Goal: Information Seeking & Learning: Learn about a topic

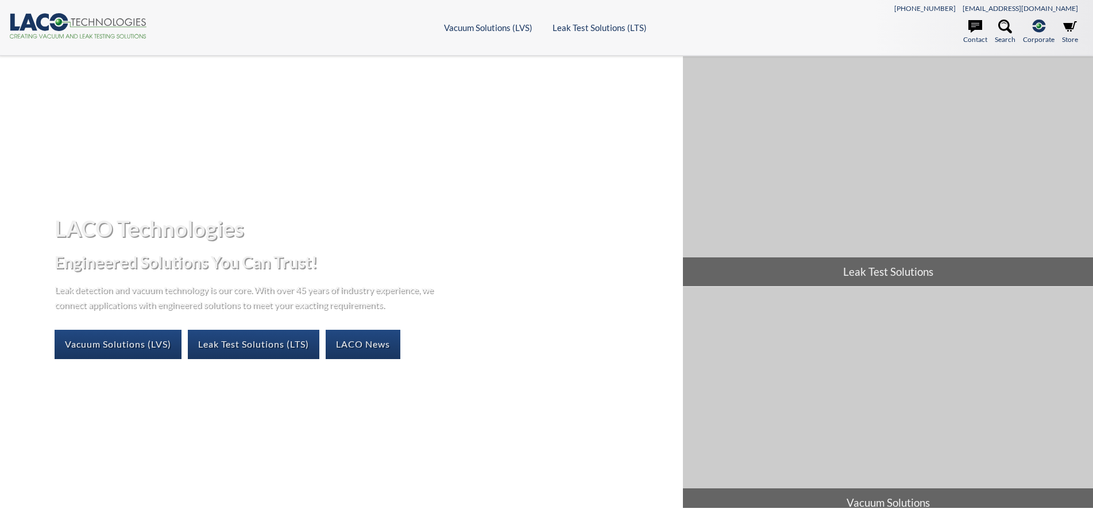
select select "Widget de idiomas del Traductor"
drag, startPoint x: 258, startPoint y: 21, endPoint x: 126, endPoint y: 219, distance: 238.5
click at [126, 219] on h1 "LACO Technologies" at bounding box center [364, 228] width 619 height 28
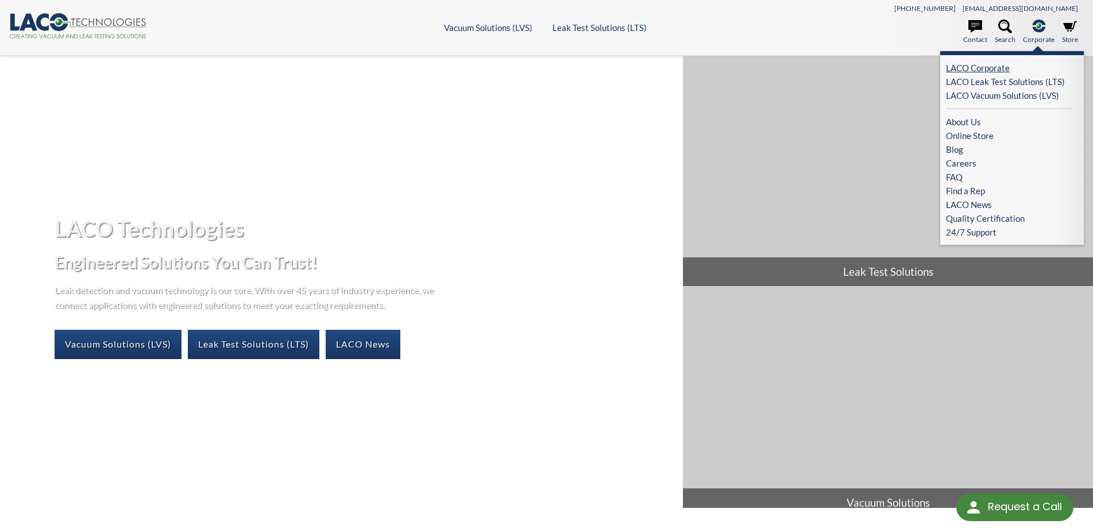
click at [965, 66] on link "LACO Corporate" at bounding box center [1009, 68] width 126 height 14
click at [974, 119] on link "About Us" at bounding box center [1009, 122] width 126 height 14
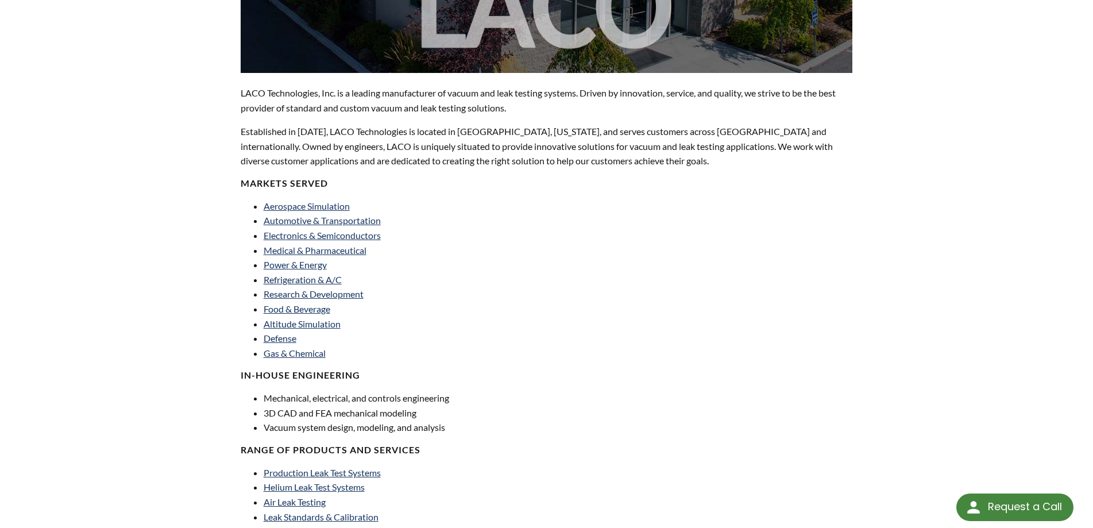
scroll to position [57, 0]
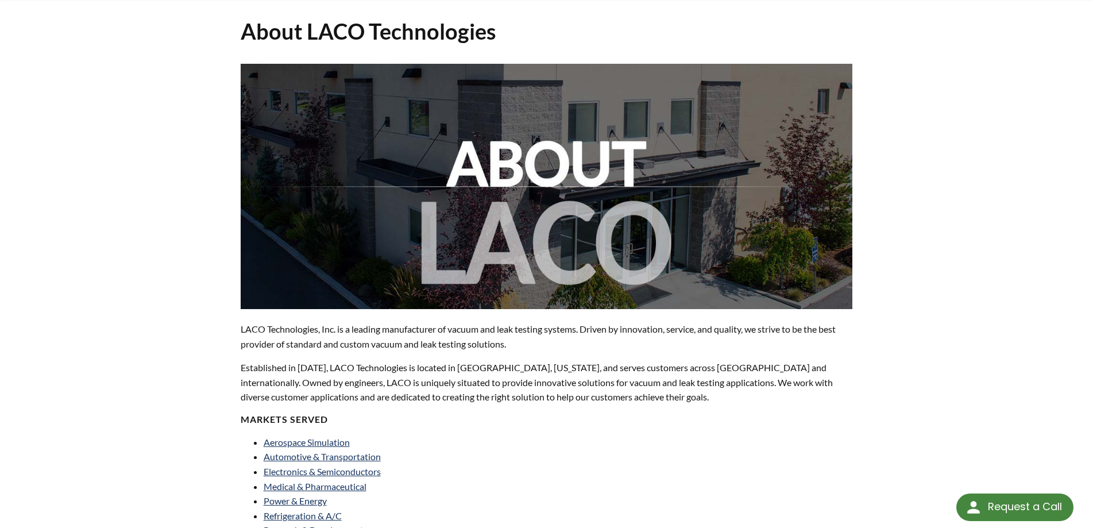
click at [240, 327] on div "LACO Technologies, Inc. is a leading manufacturer of vacuum and leak testing sy…" at bounding box center [547, 530] width 626 height 933
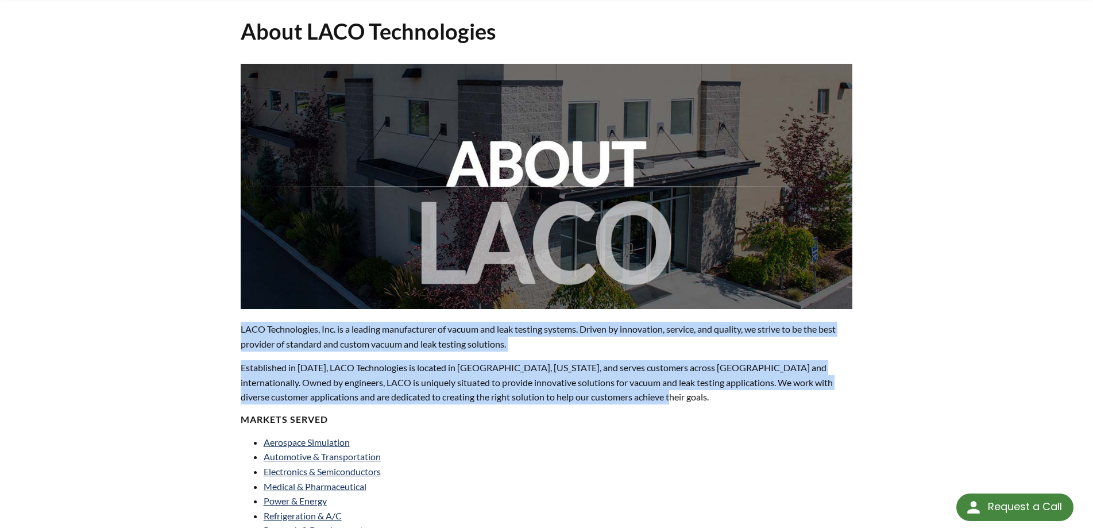
drag, startPoint x: 241, startPoint y: 328, endPoint x: 687, endPoint y: 399, distance: 451.8
click at [687, 399] on div "LACO Technologies, Inc. is a leading manufacturer of vacuum and leak testing sy…" at bounding box center [547, 526] width 612 height 924
copy div "LACO Technologies, Inc. is a leading manufacturer of vacuum and leak testing sy…"
